Goal: Entertainment & Leisure: Consume media (video, audio)

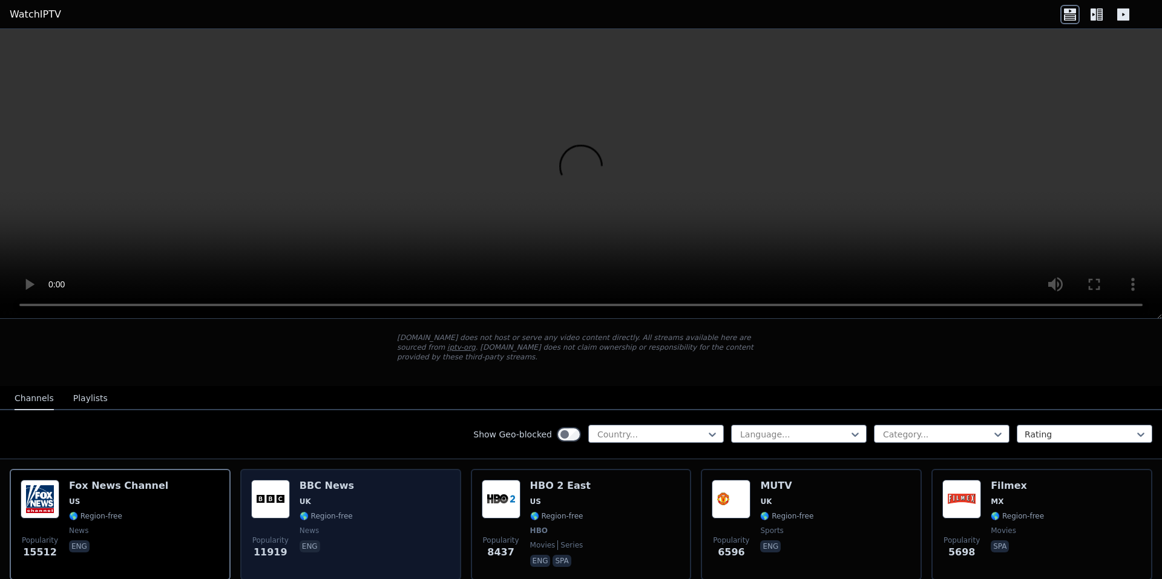
scroll to position [61, 0]
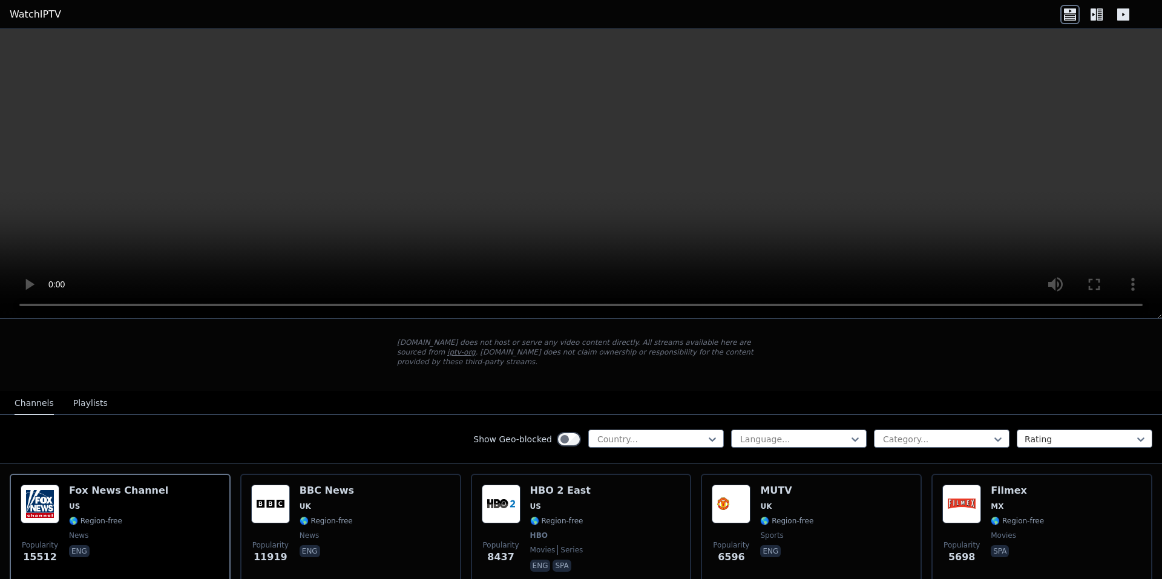
click at [57, 395] on div "Channels Playlists" at bounding box center [61, 403] width 113 height 23
click at [77, 394] on button "Playlists" at bounding box center [90, 403] width 34 height 23
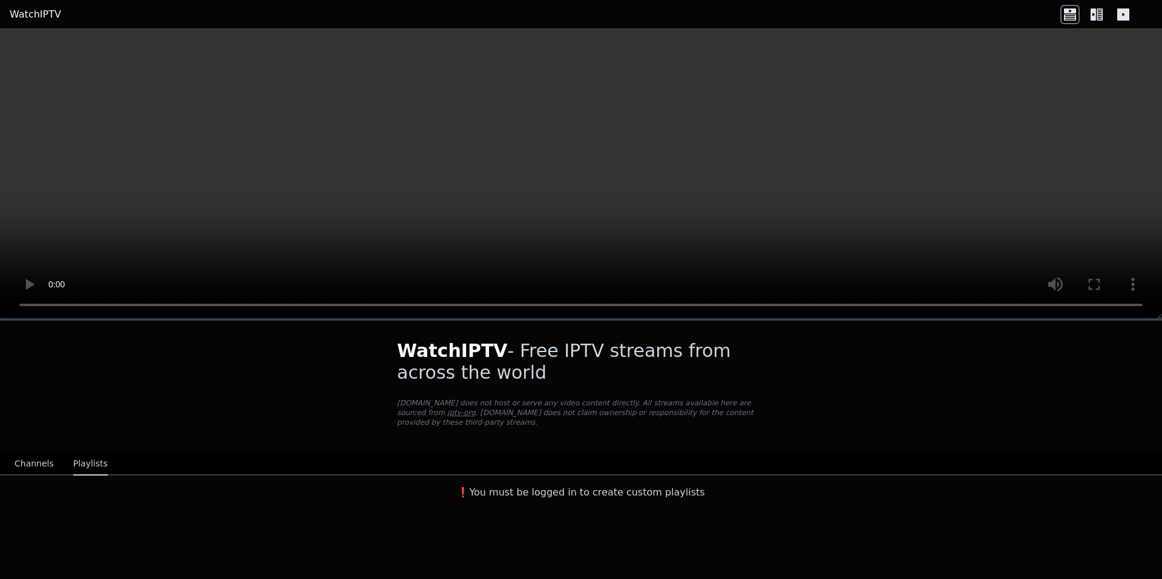
scroll to position [0, 0]
click at [47, 456] on button "Channels" at bounding box center [34, 464] width 39 height 23
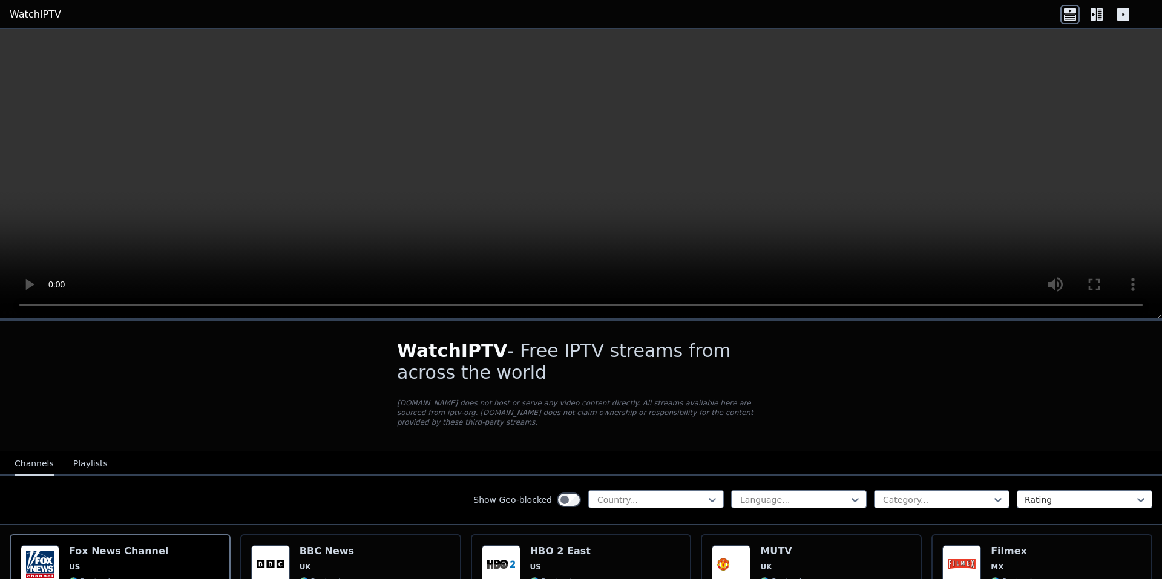
scroll to position [61, 0]
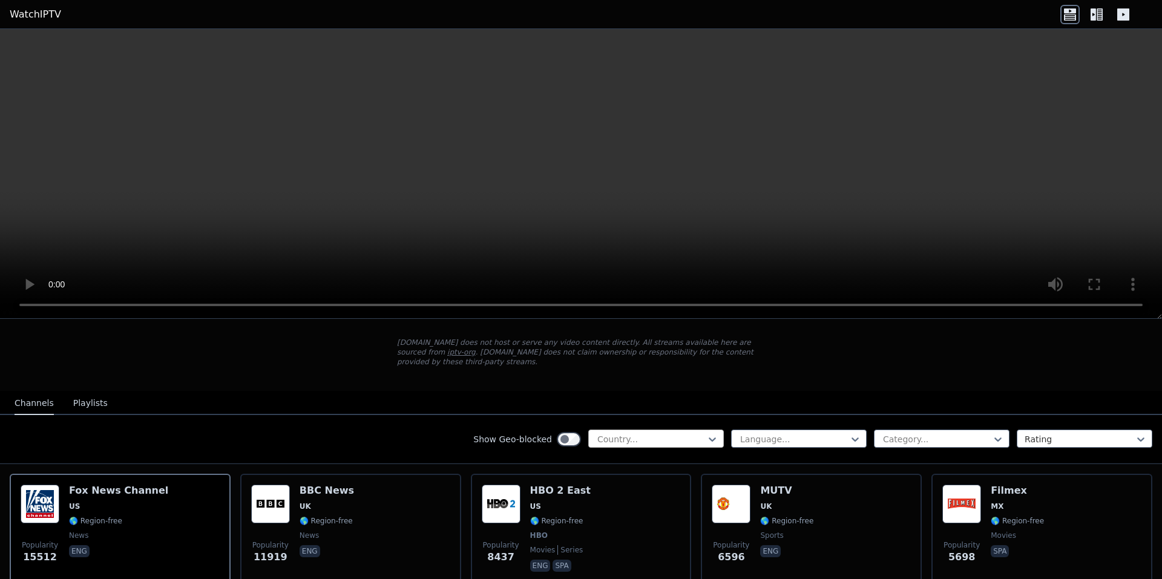
click at [683, 433] on div at bounding box center [651, 439] width 110 height 12
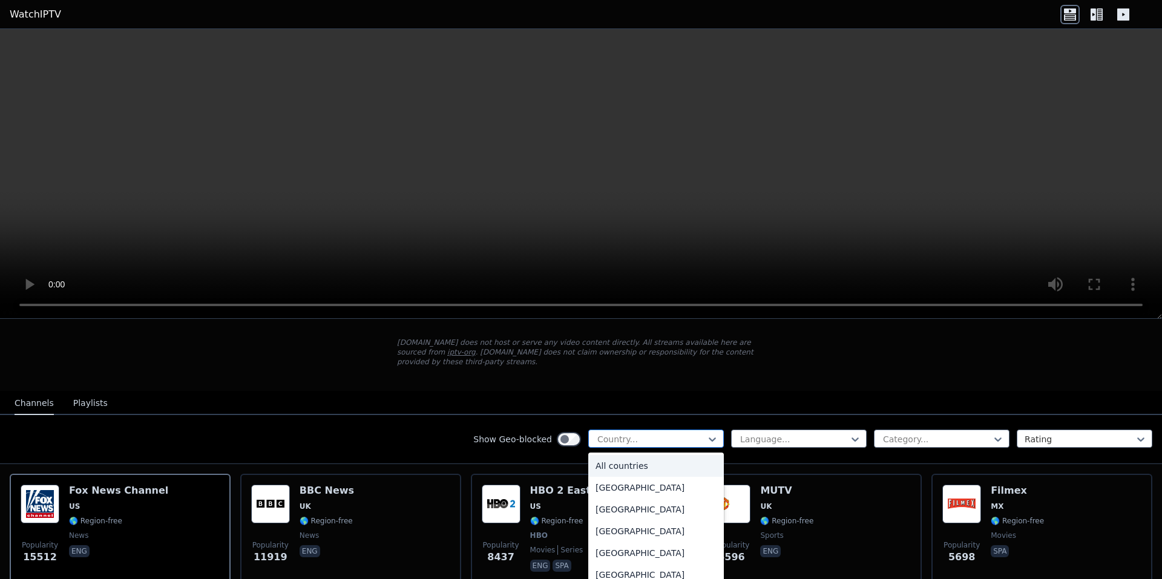
click at [683, 433] on div at bounding box center [651, 439] width 110 height 12
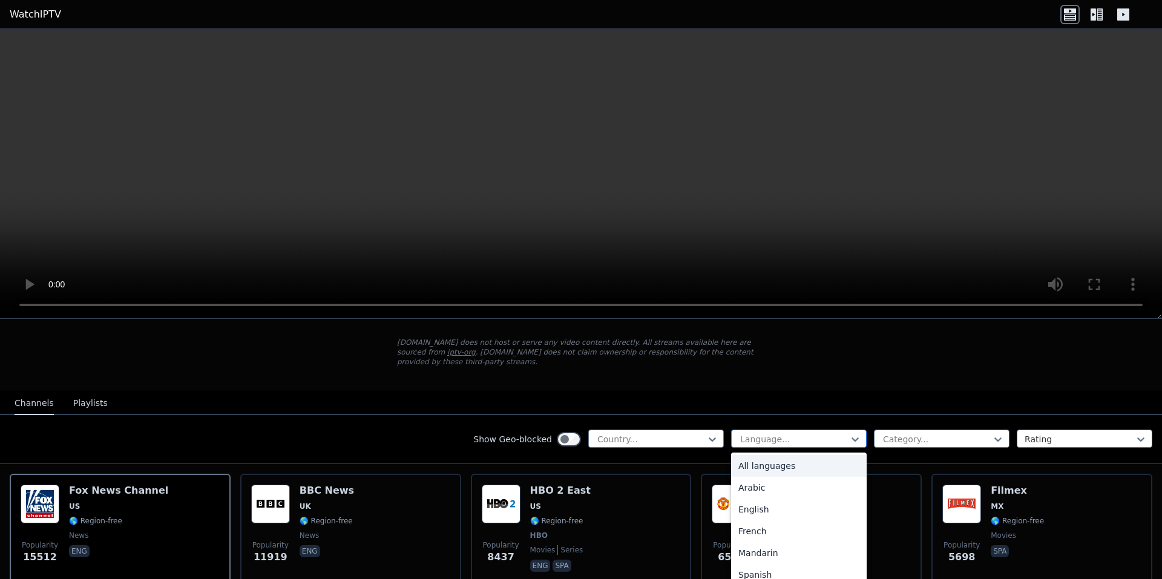
click at [778, 433] on div at bounding box center [794, 439] width 110 height 12
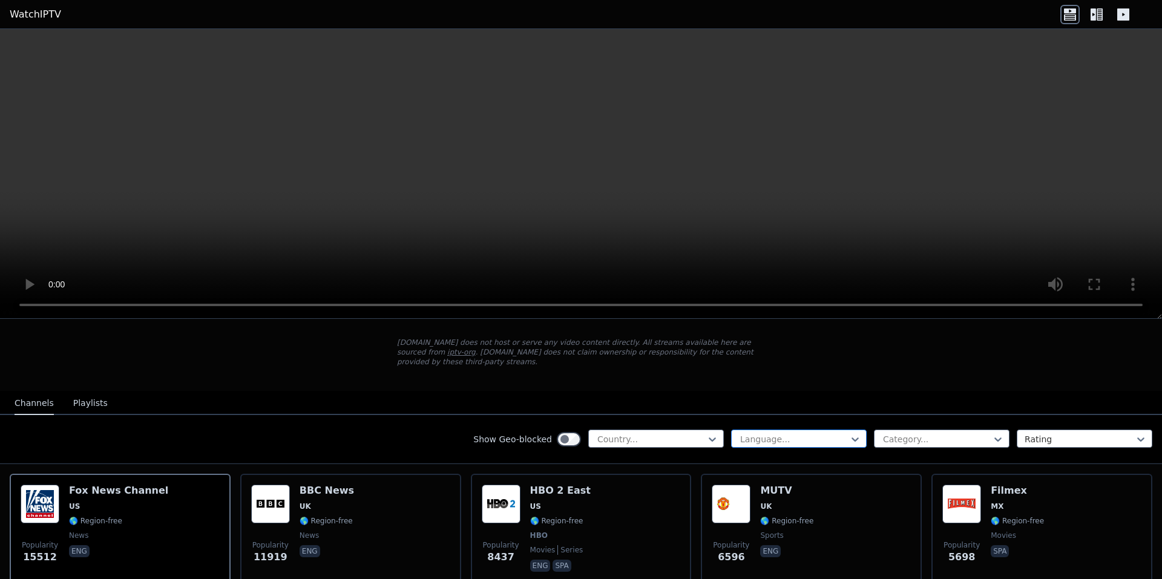
click at [826, 433] on div at bounding box center [794, 439] width 110 height 12
click at [892, 433] on div at bounding box center [937, 439] width 110 height 12
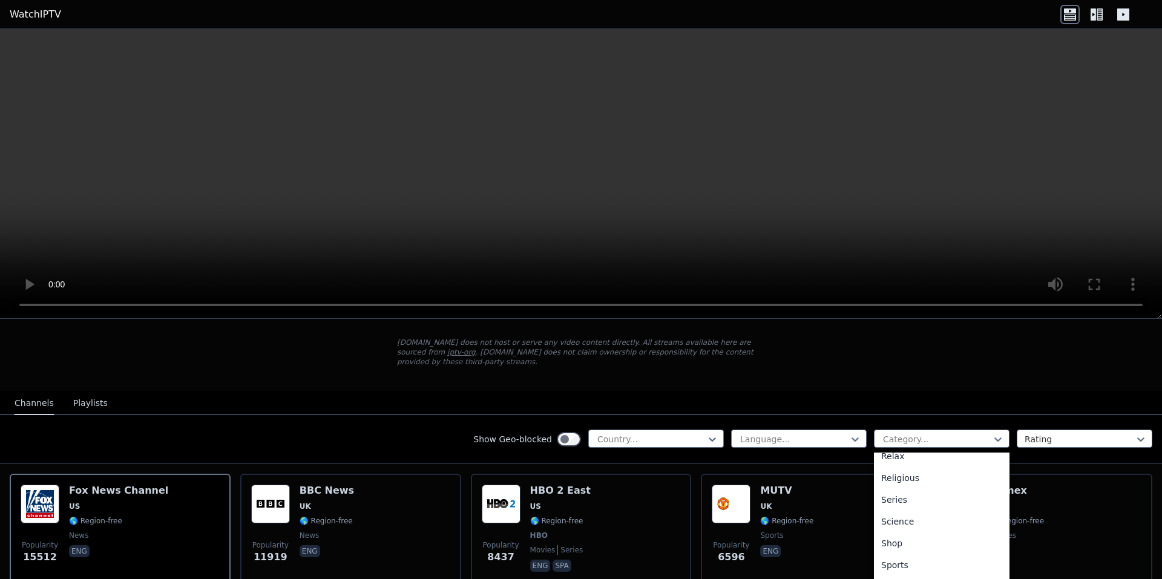
scroll to position [461, 0]
click at [905, 525] on div "Sports" at bounding box center [942, 528] width 136 height 22
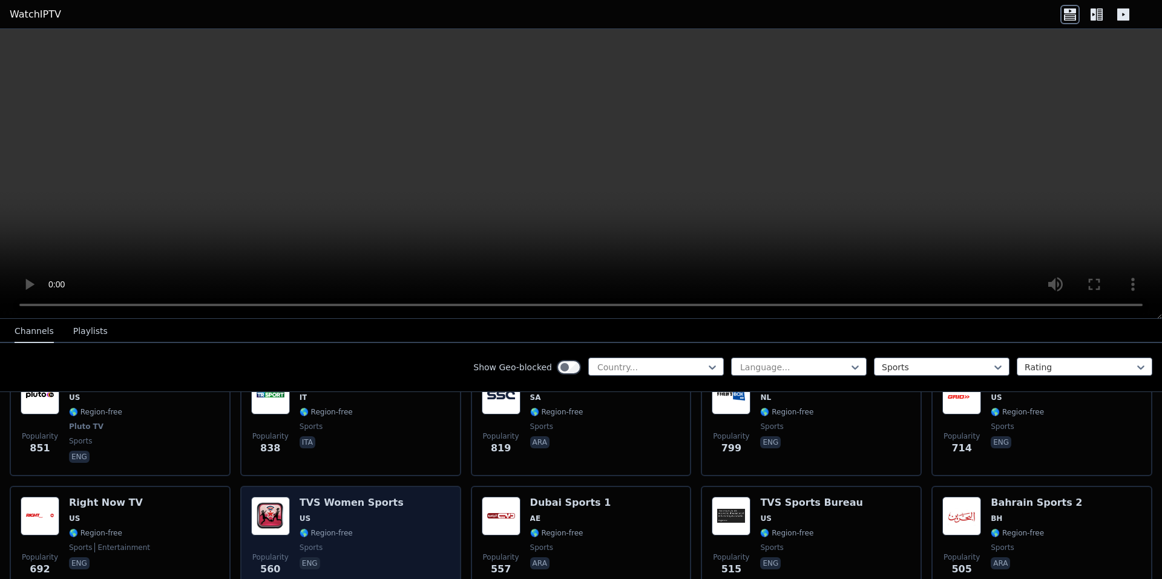
scroll to position [787, 0]
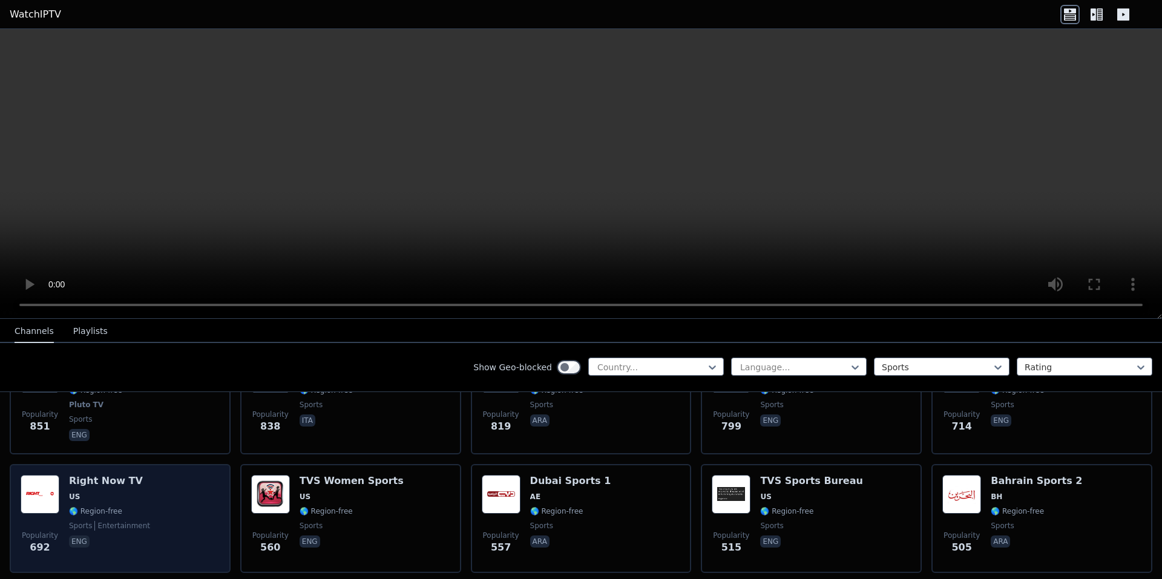
click at [159, 522] on div "Popularity 692 Right Now TV US 🌎 Region-free sports entertainment eng" at bounding box center [120, 518] width 199 height 87
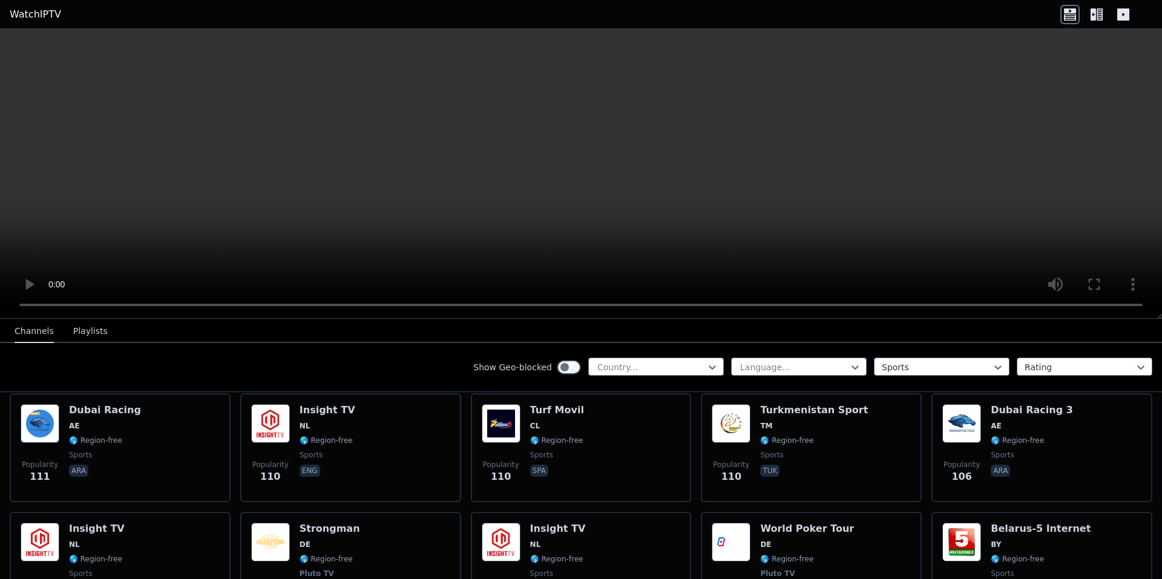
scroll to position [2481, 0]
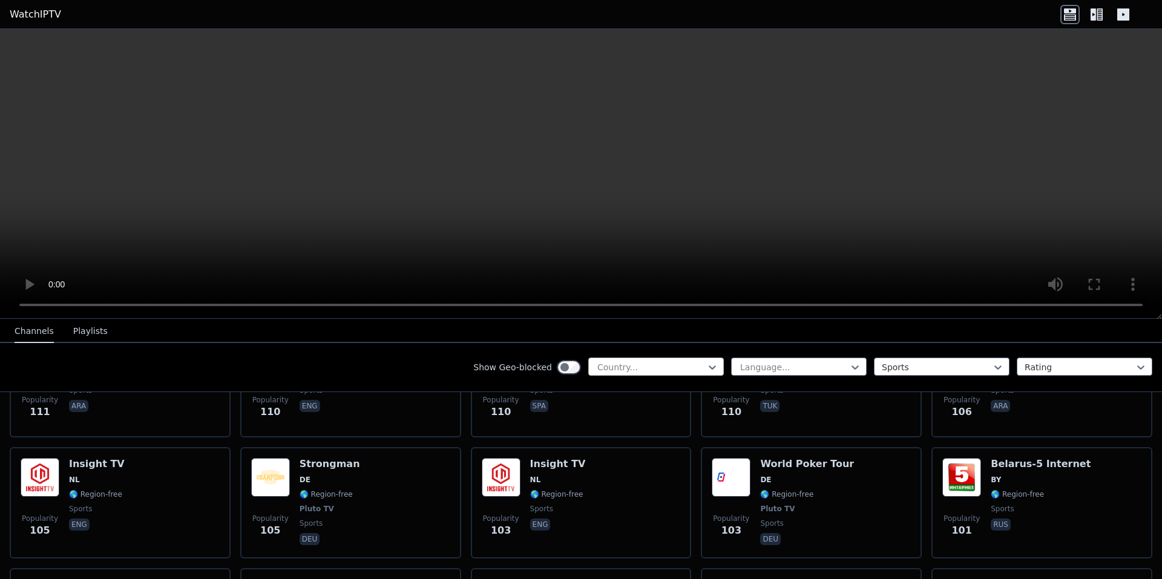
click at [696, 368] on div at bounding box center [651, 367] width 110 height 12
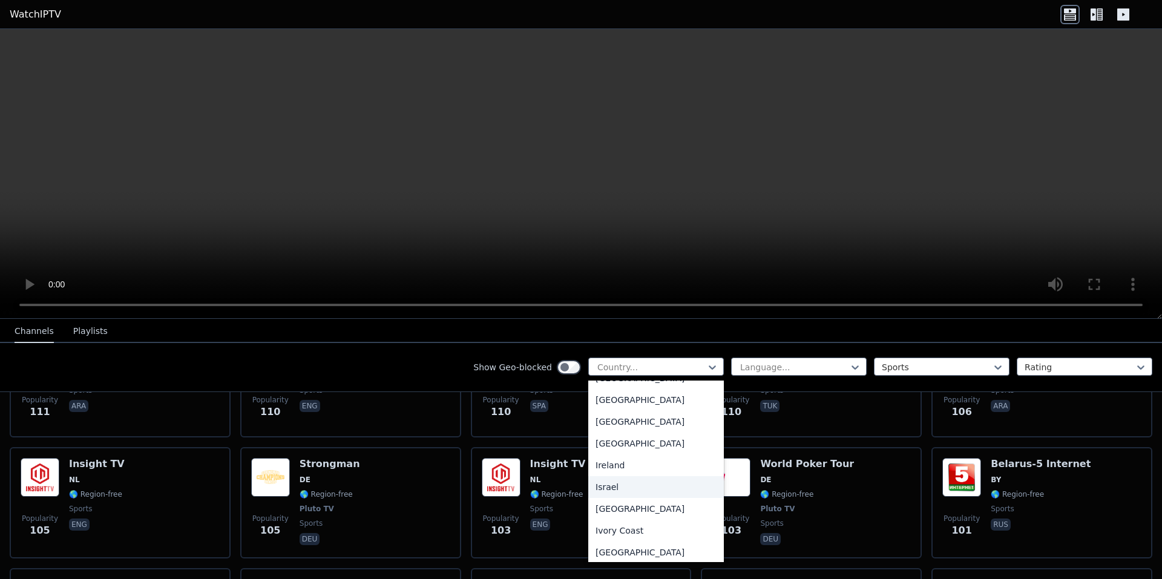
scroll to position [1815, 0]
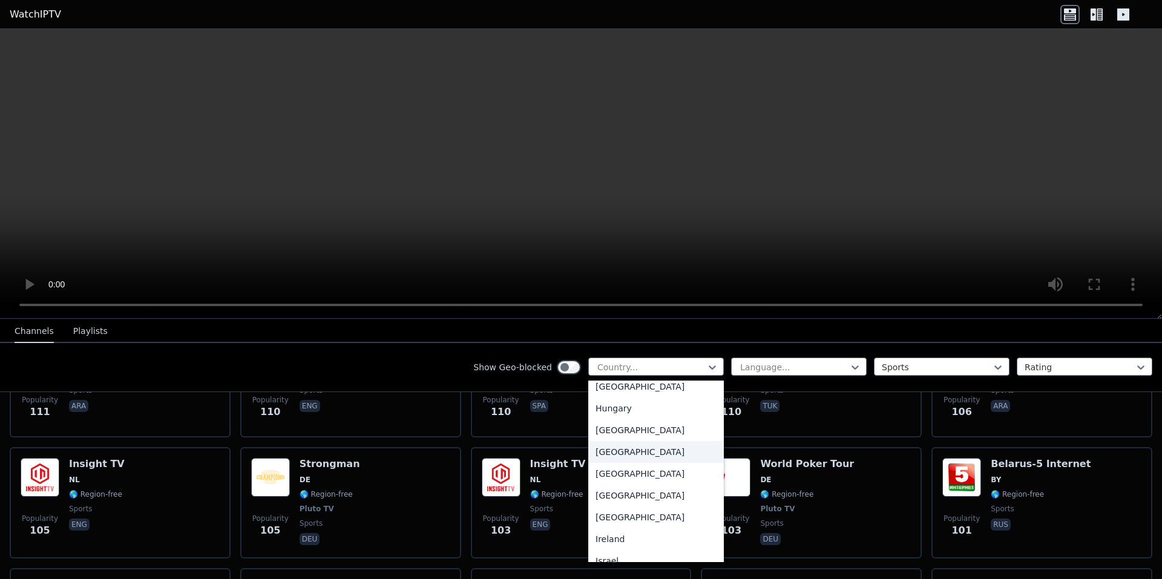
click at [627, 462] on div "[GEOGRAPHIC_DATA]" at bounding box center [656, 452] width 136 height 22
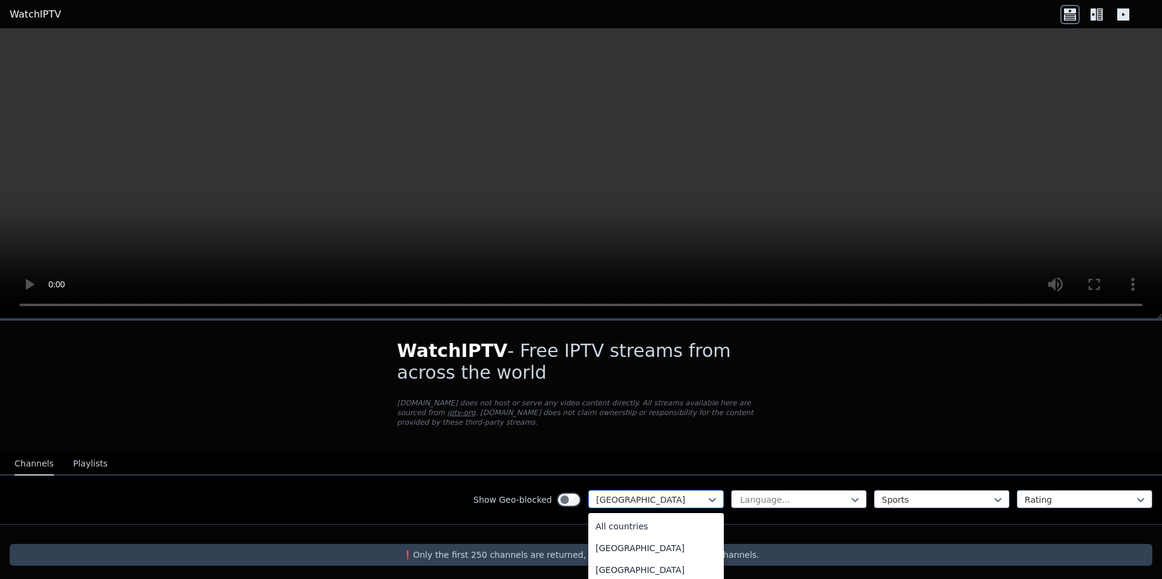
click at [675, 494] on div at bounding box center [651, 500] width 110 height 12
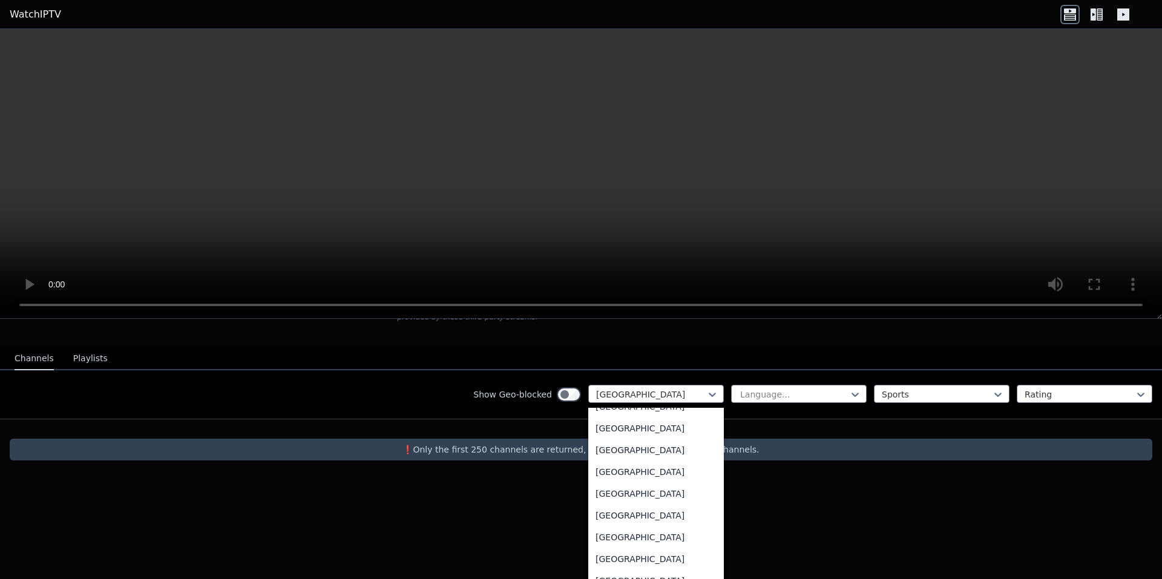
scroll to position [4202, 0]
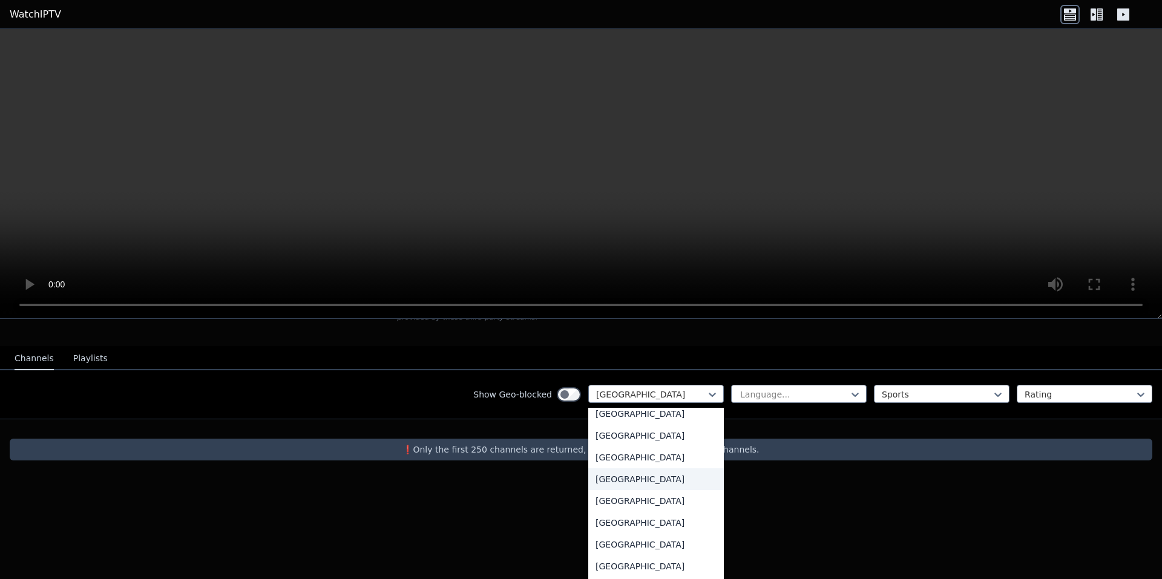
click at [637, 468] on div "[GEOGRAPHIC_DATA]" at bounding box center [656, 479] width 136 height 22
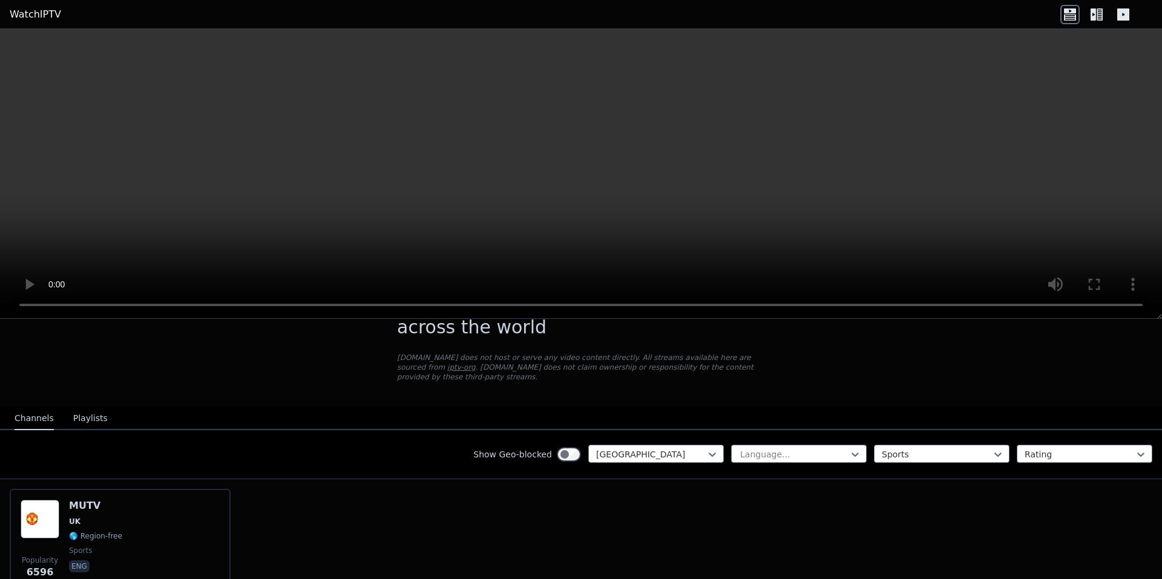
scroll to position [105, 0]
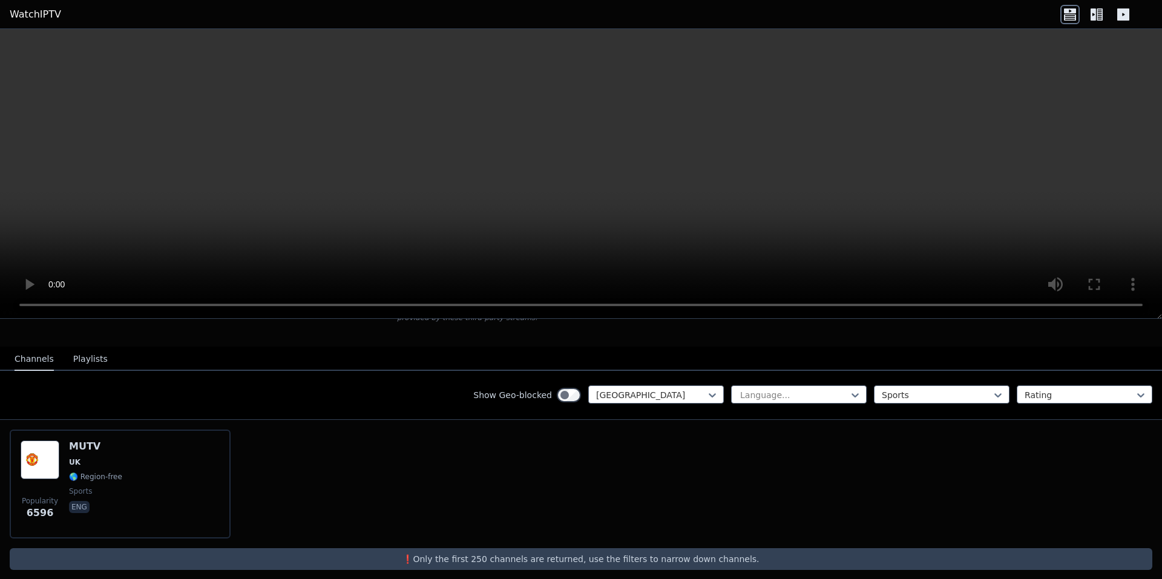
drag, startPoint x: 64, startPoint y: 416, endPoint x: 93, endPoint y: 446, distance: 42.4
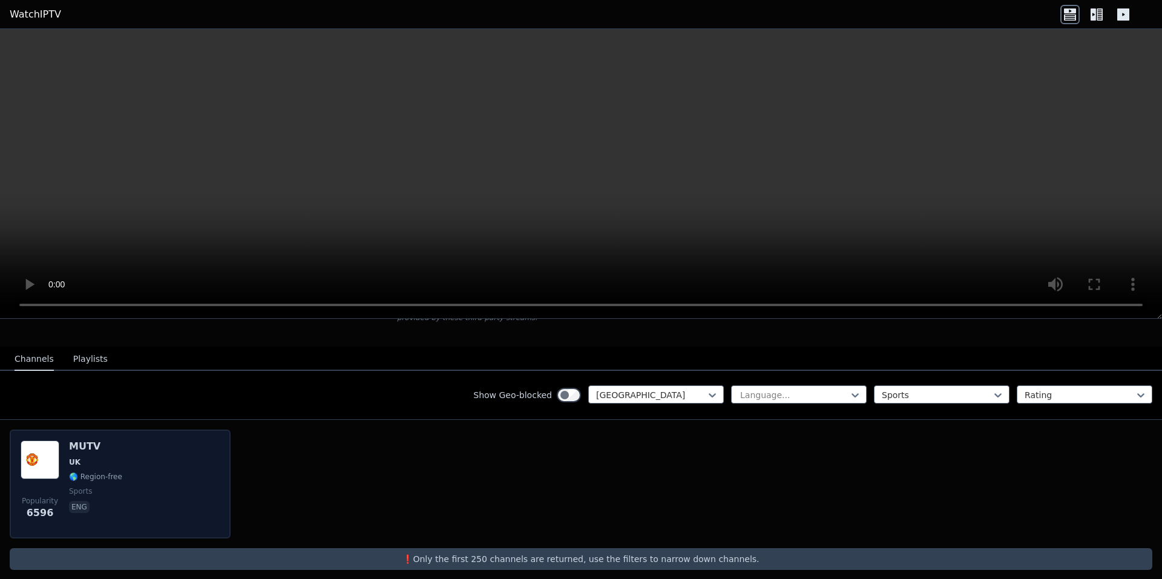
click at [63, 420] on div "Popularity 6596 MUTV [GEOGRAPHIC_DATA] 🌎 Region-free sports eng" at bounding box center [581, 484] width 1162 height 128
click at [98, 457] on span "UK" at bounding box center [95, 462] width 53 height 10
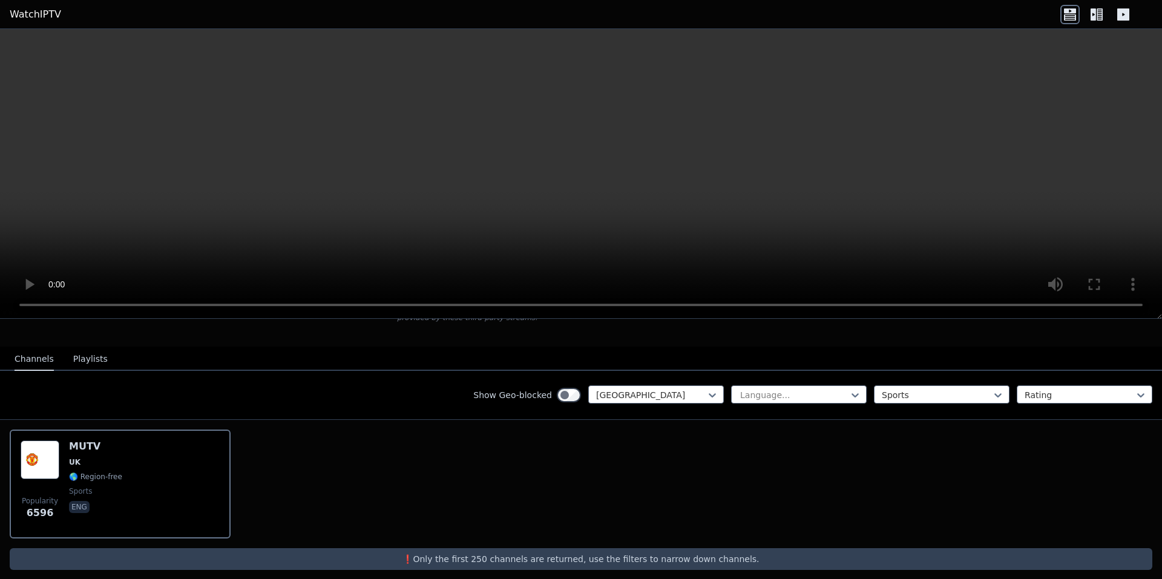
click at [83, 349] on button "Playlists" at bounding box center [90, 359] width 34 height 23
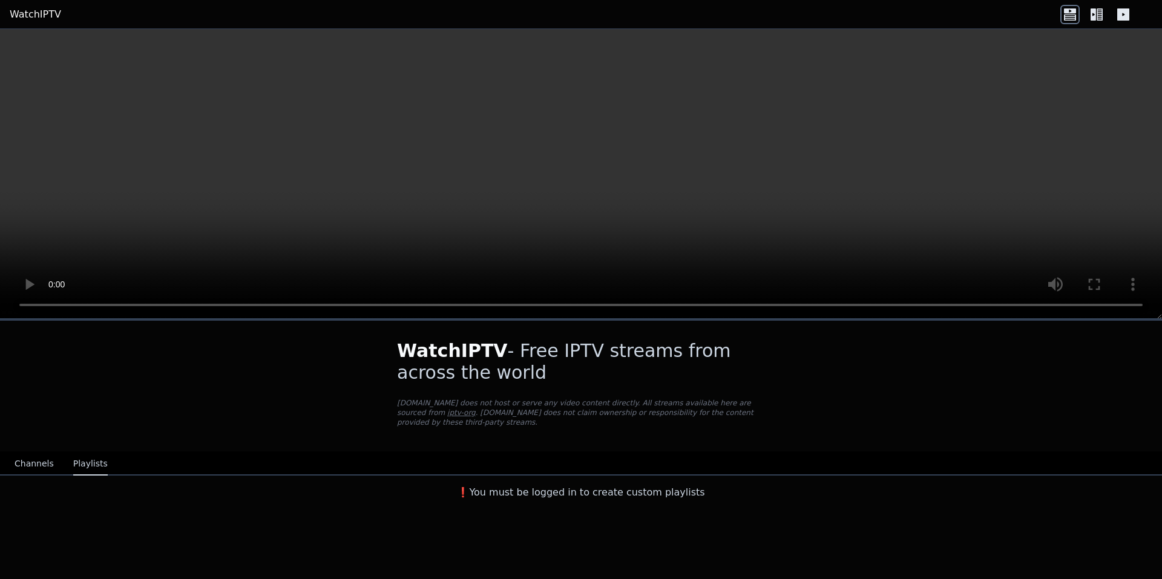
click at [21, 353] on div "WatchIPTV - Free IPTV streams from across the world [DOMAIN_NAME] does not host…" at bounding box center [581, 413] width 1162 height 184
click at [18, 461] on button "Channels" at bounding box center [34, 464] width 39 height 23
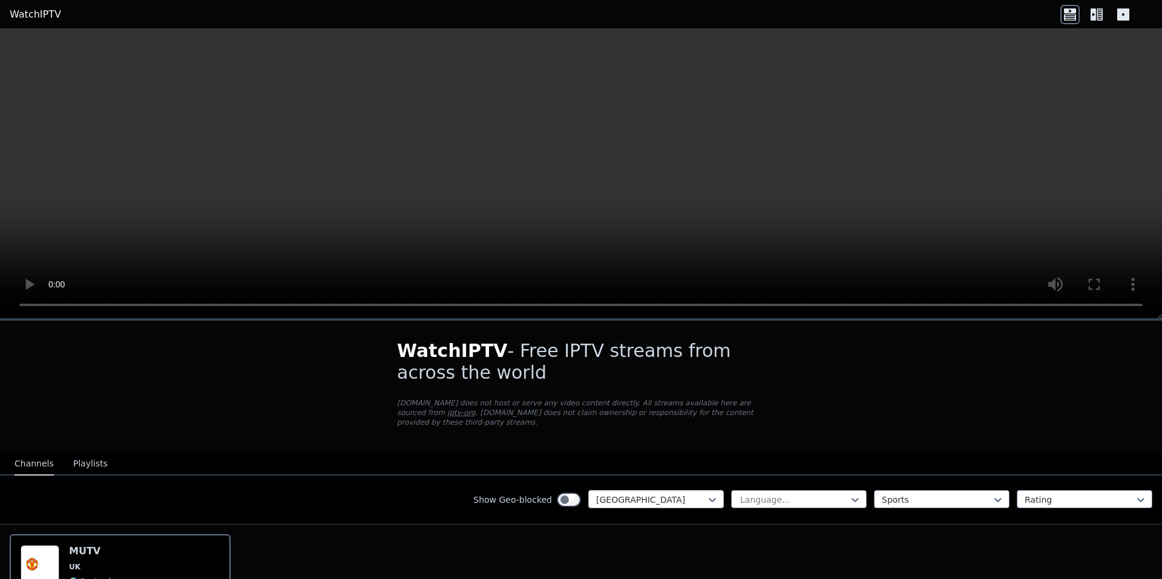
click at [618, 496] on div "[GEOGRAPHIC_DATA]" at bounding box center [656, 499] width 136 height 18
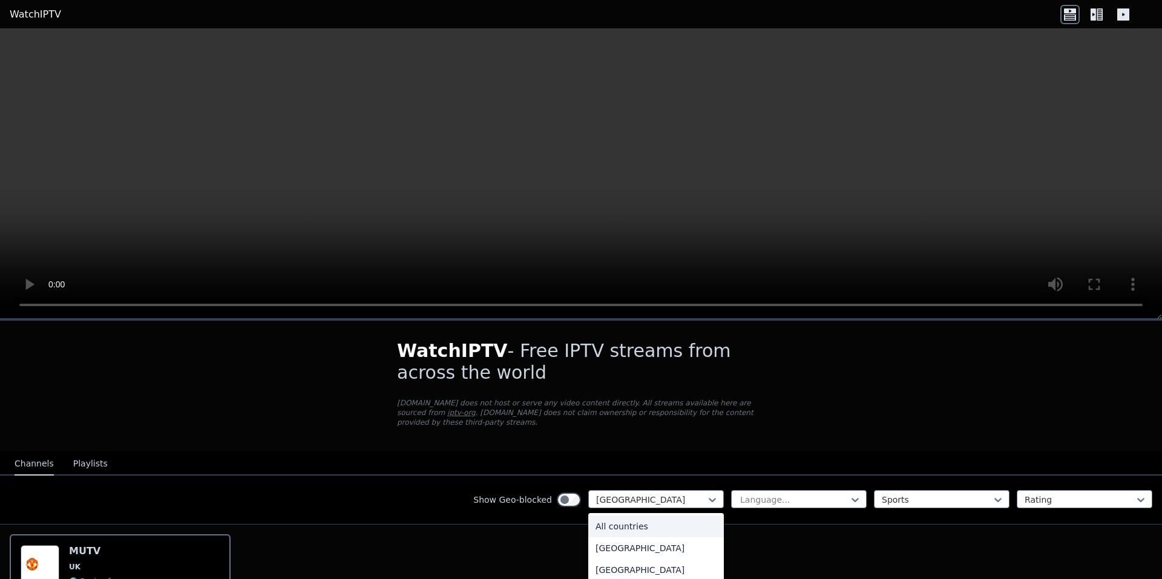
click at [617, 519] on div "All countries" at bounding box center [656, 527] width 136 height 22
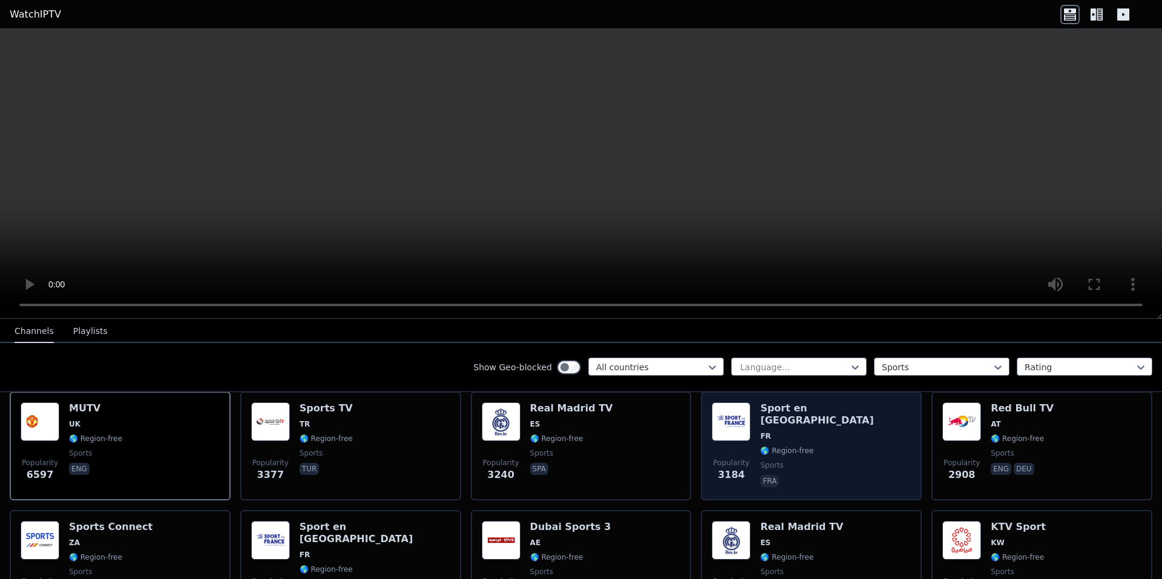
scroll to position [121, 0]
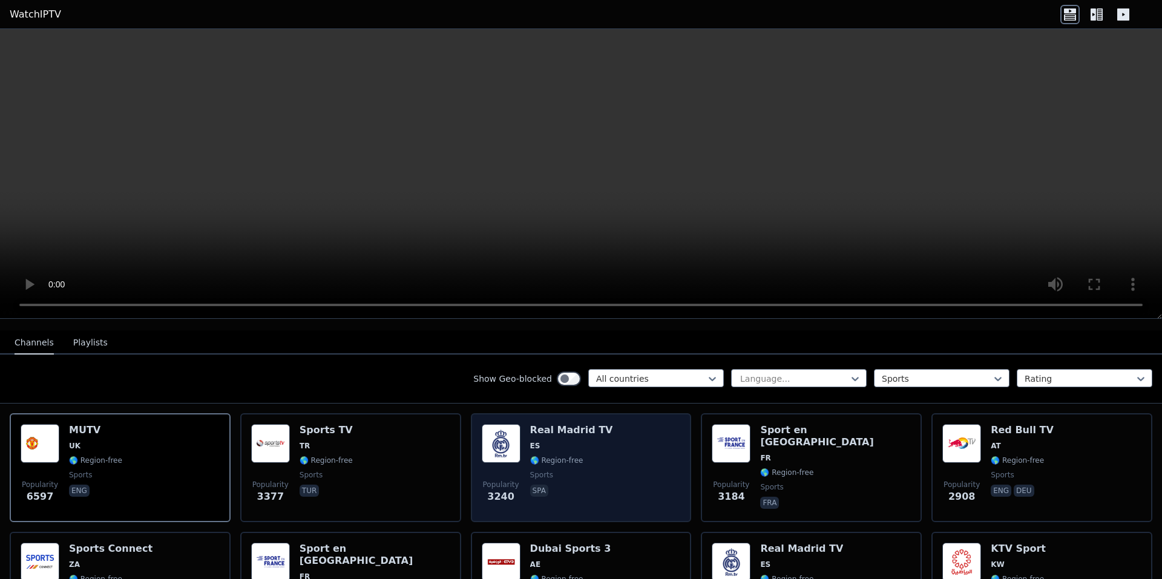
click at [590, 470] on span "sports" at bounding box center [571, 475] width 83 height 10
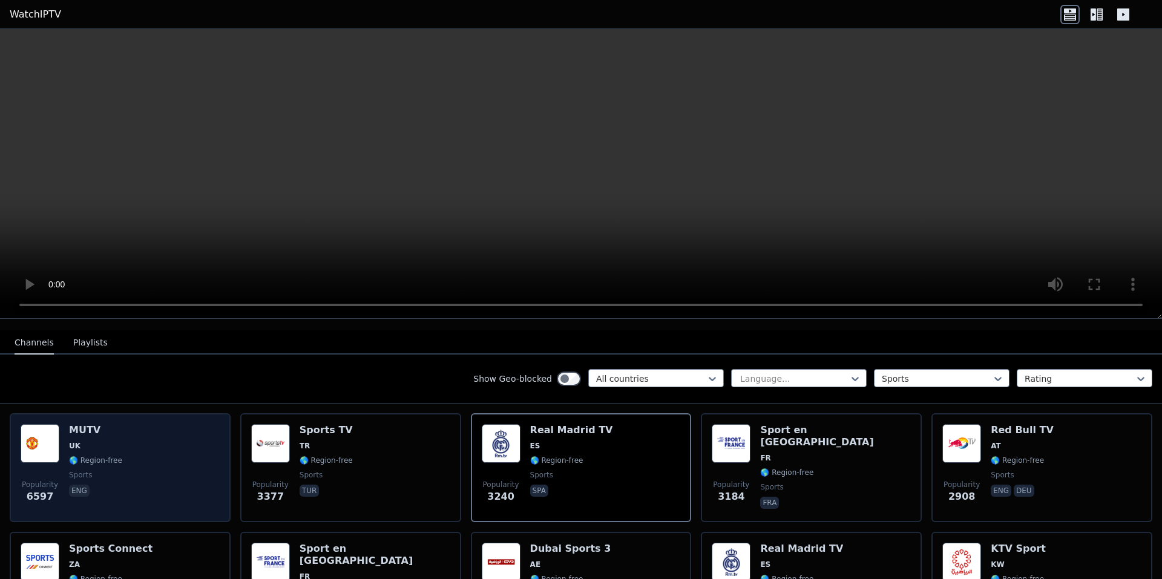
click at [142, 476] on div "Popularity 6597 MUTV [GEOGRAPHIC_DATA] 🌎 Region-free sports eng" at bounding box center [120, 467] width 199 height 87
